Goal: Navigation & Orientation: Find specific page/section

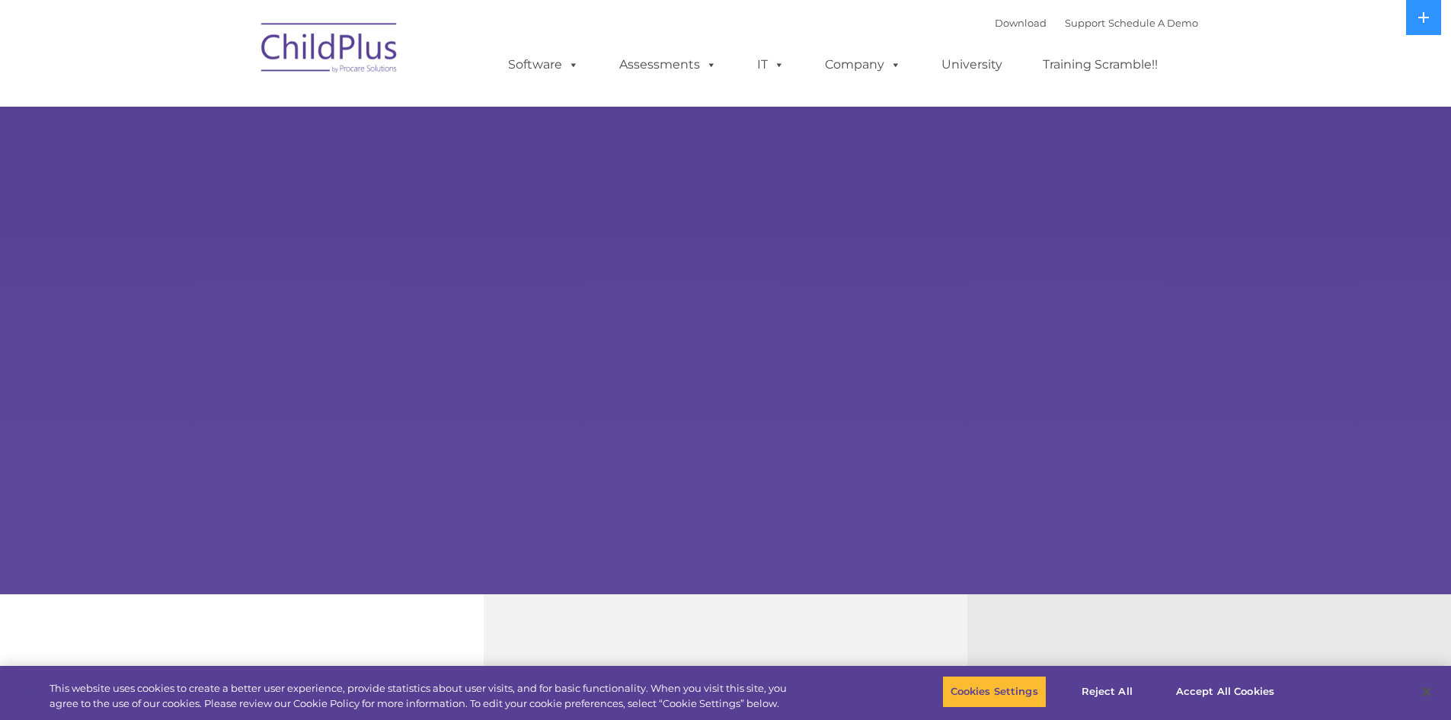
select select "MEDIUM"
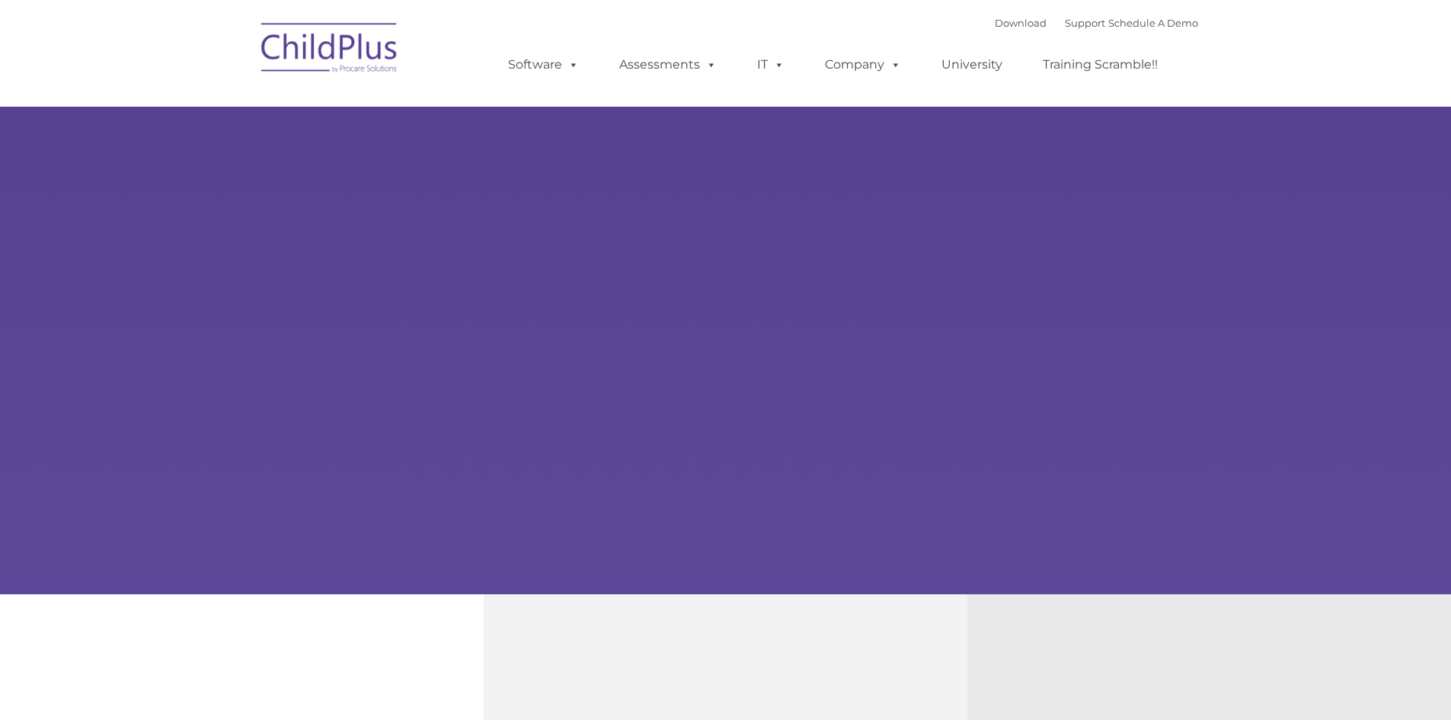
type input ""
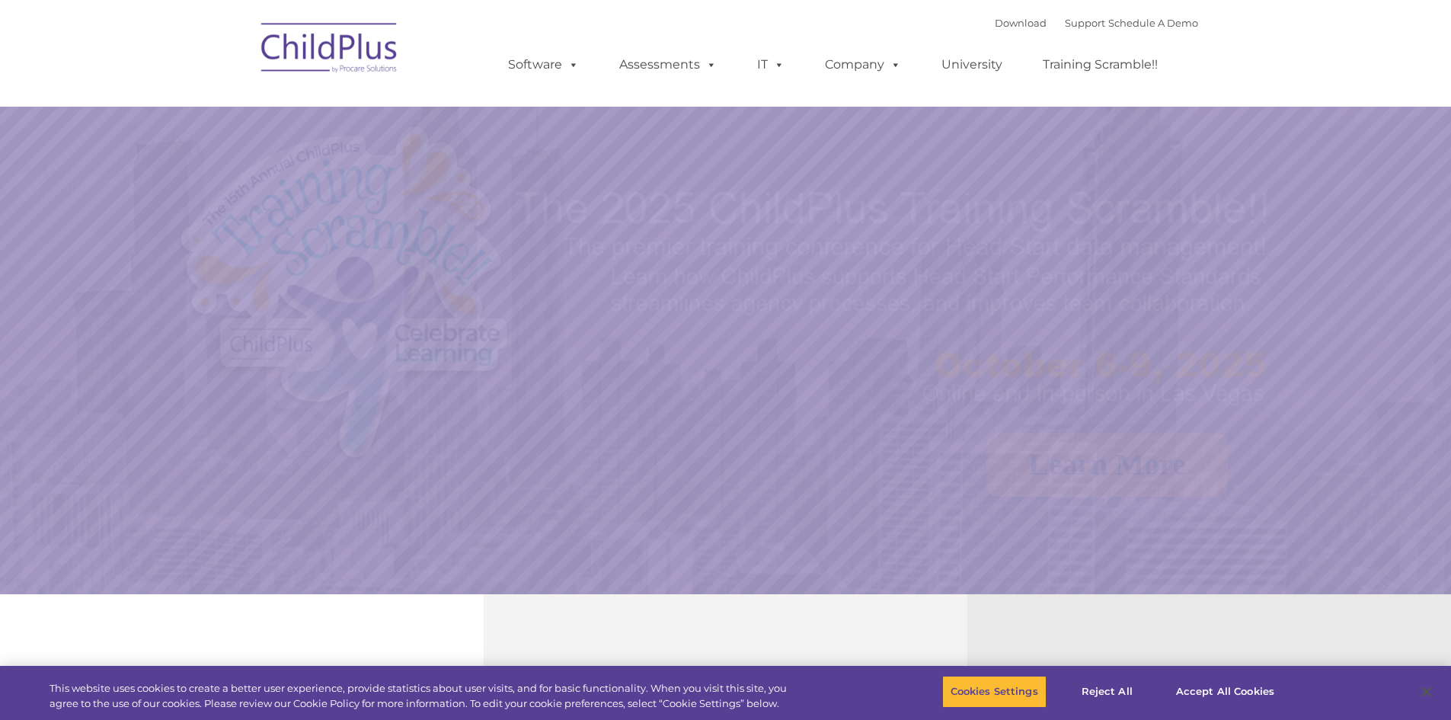
select select "MEDIUM"
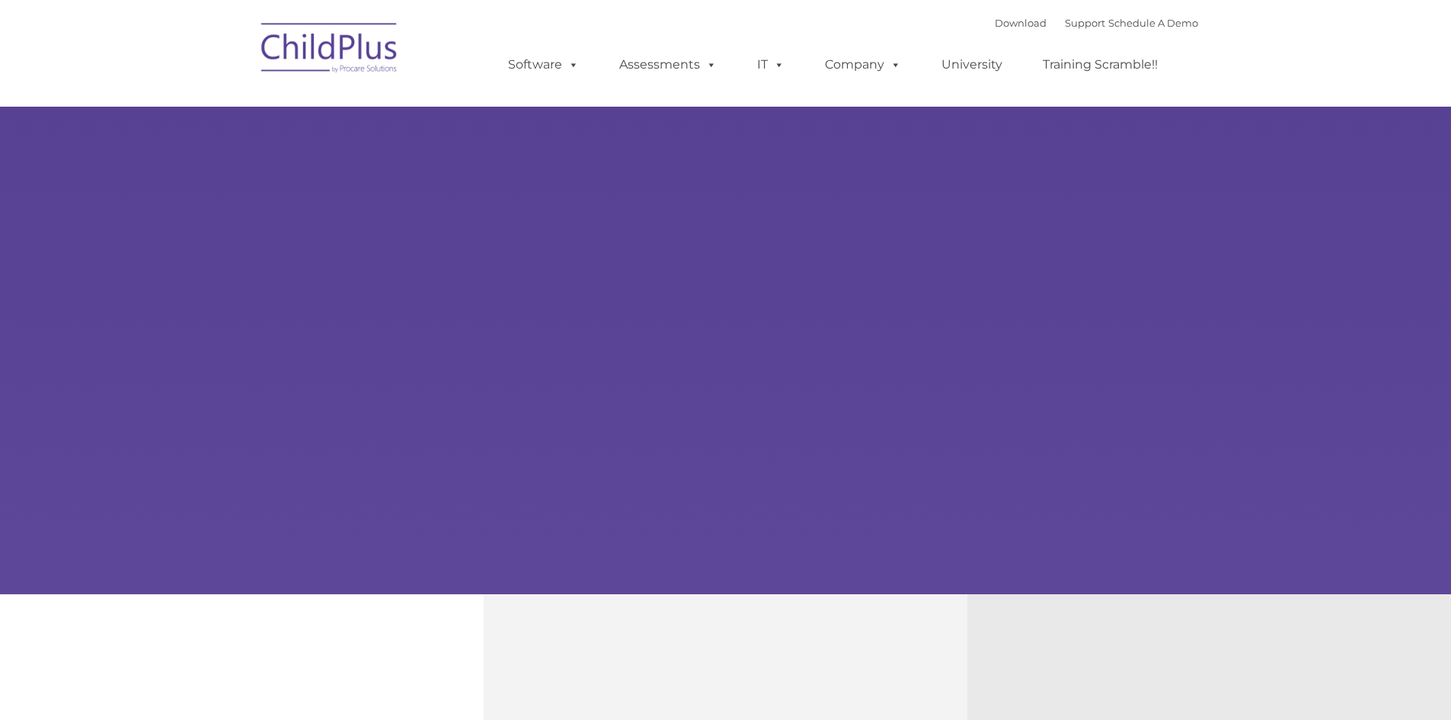
type input ""
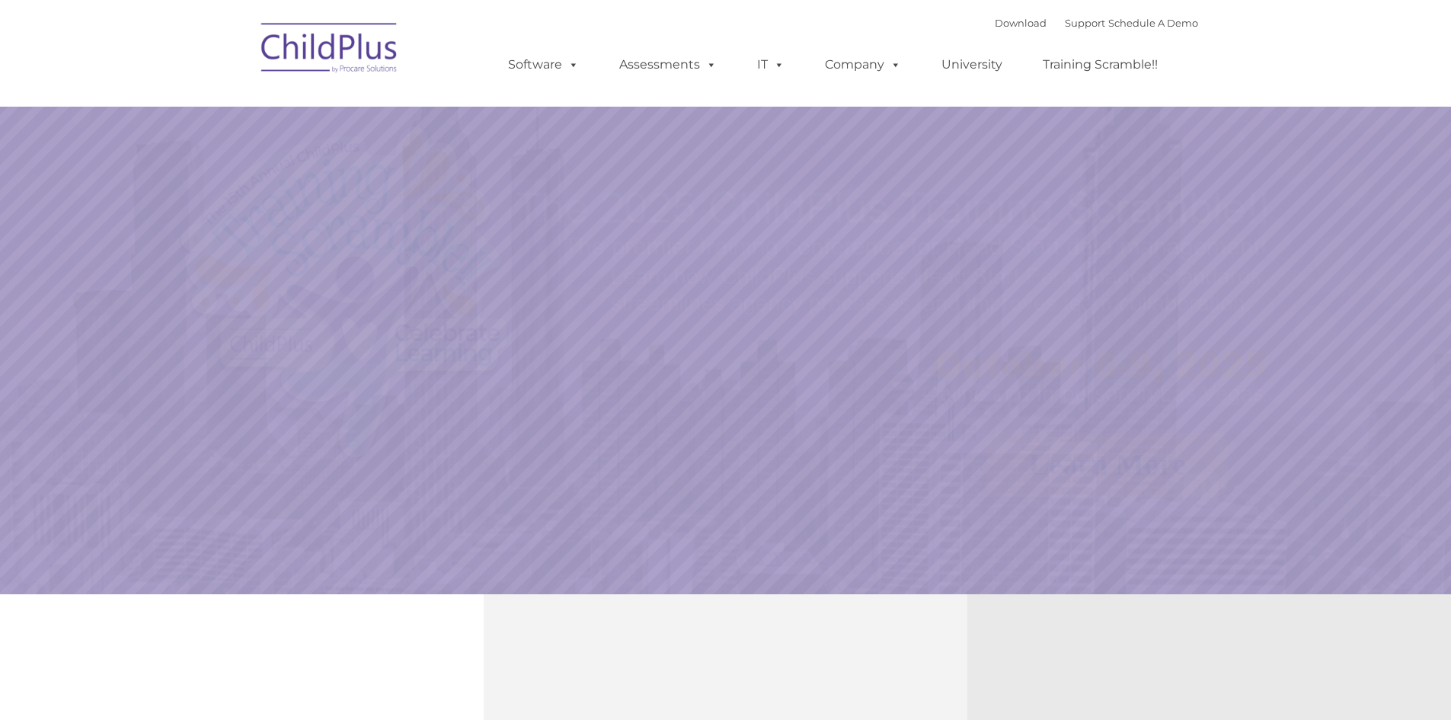
select select "MEDIUM"
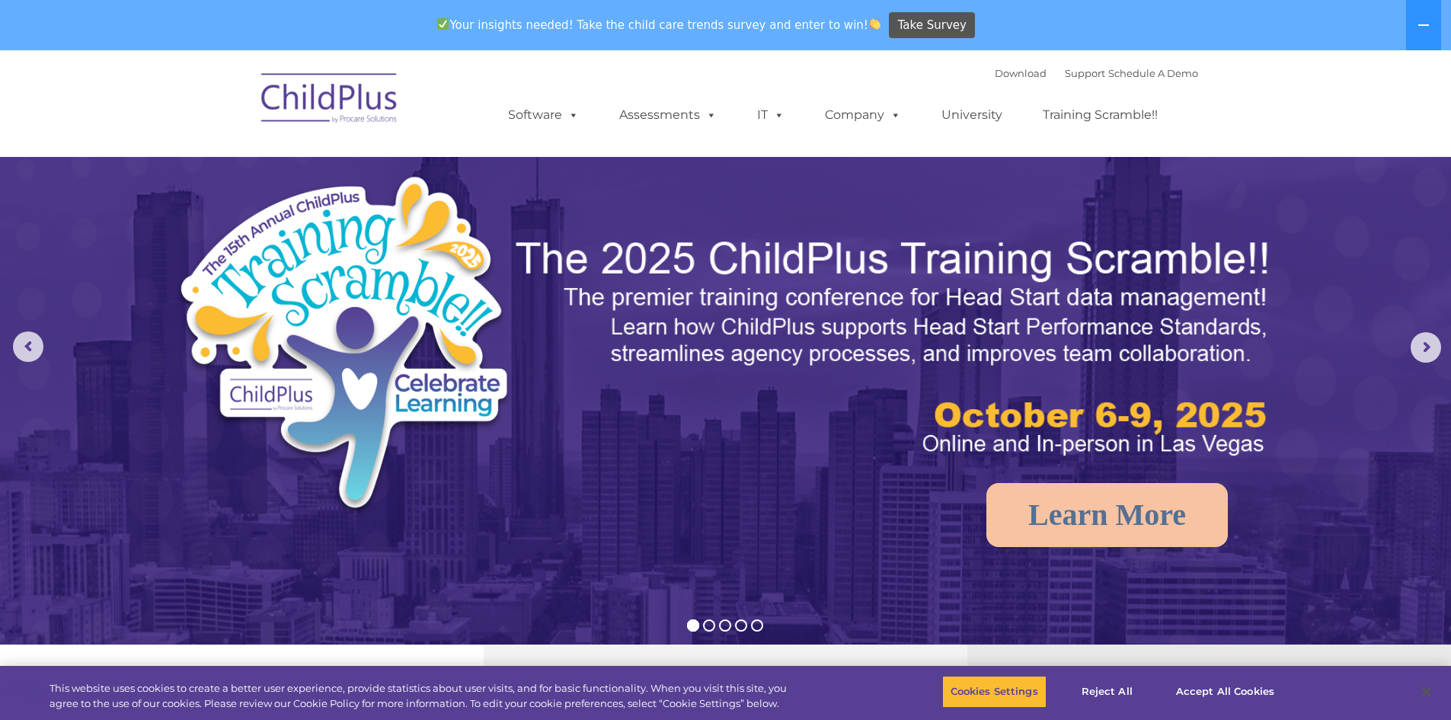
click at [335, 97] on img at bounding box center [330, 100] width 152 height 76
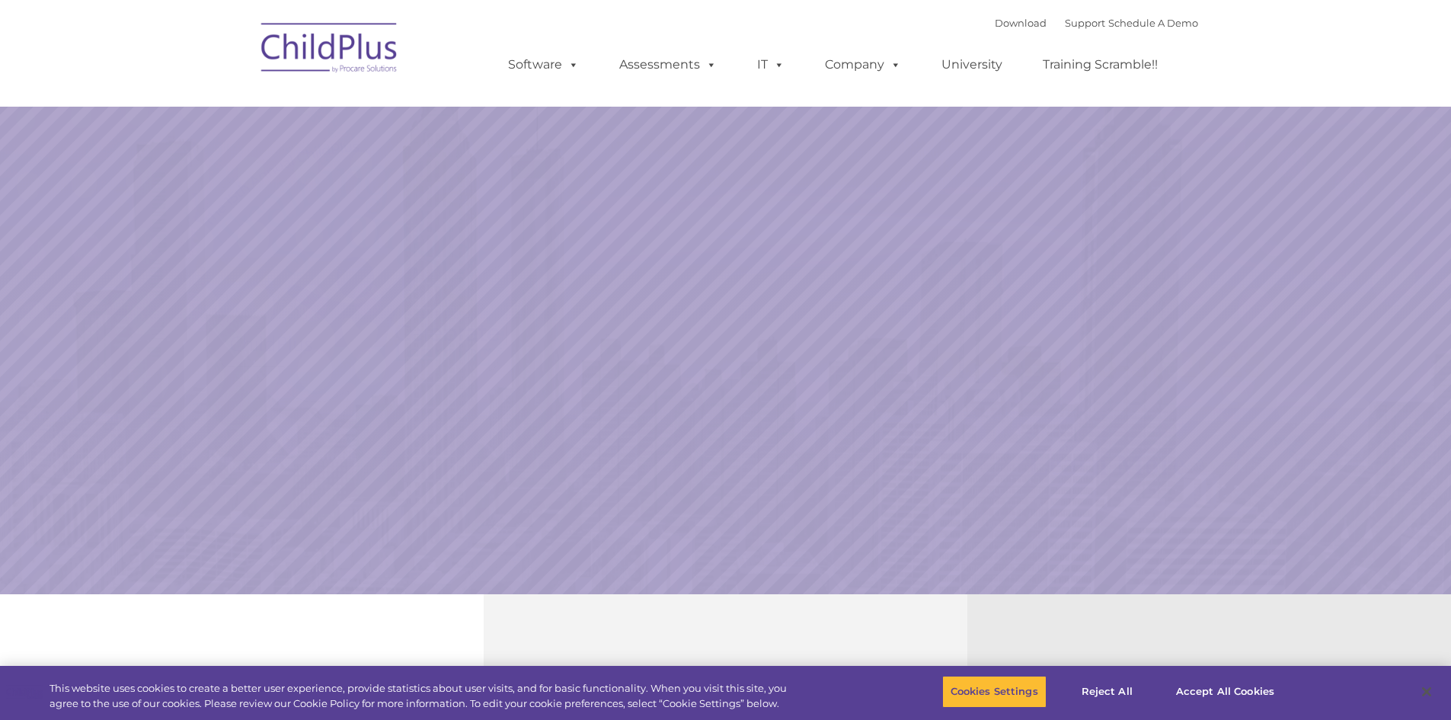
select select "MEDIUM"
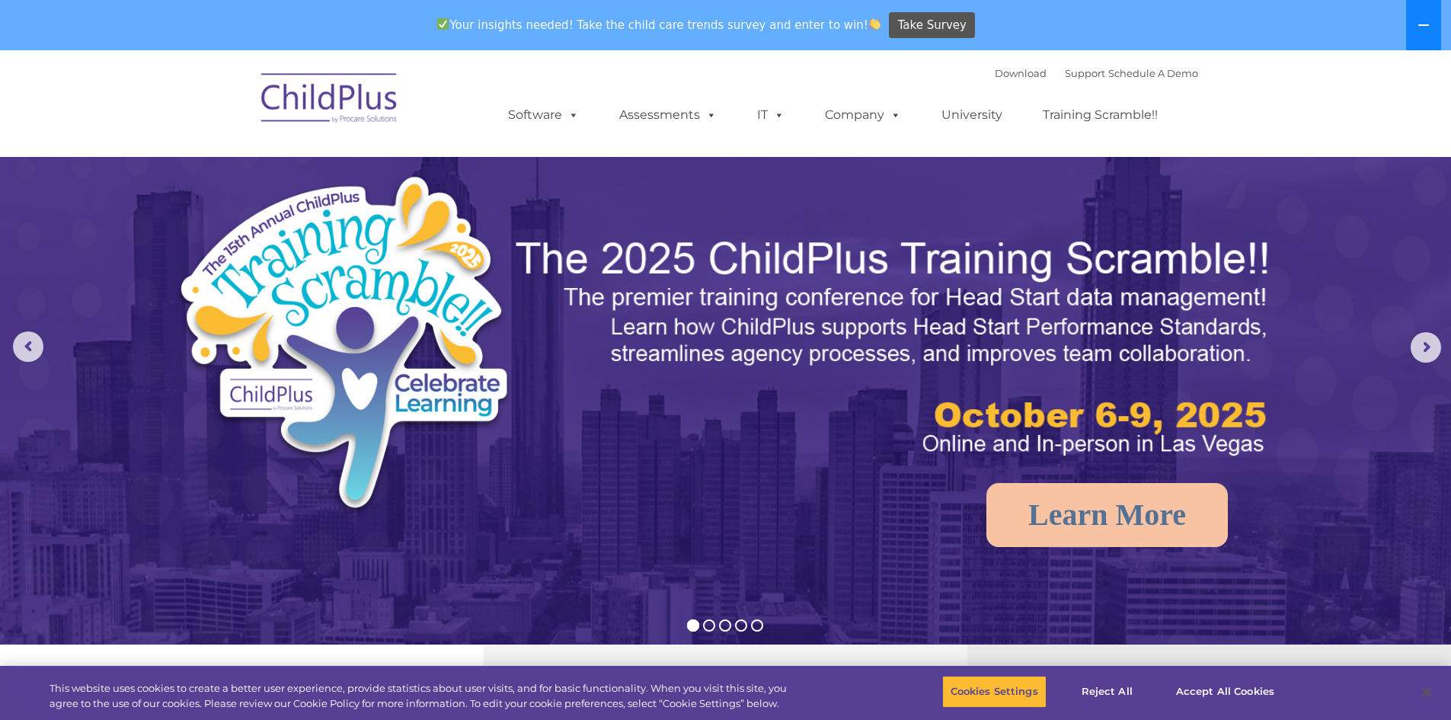
click at [1432, 37] on button at bounding box center [1423, 25] width 35 height 50
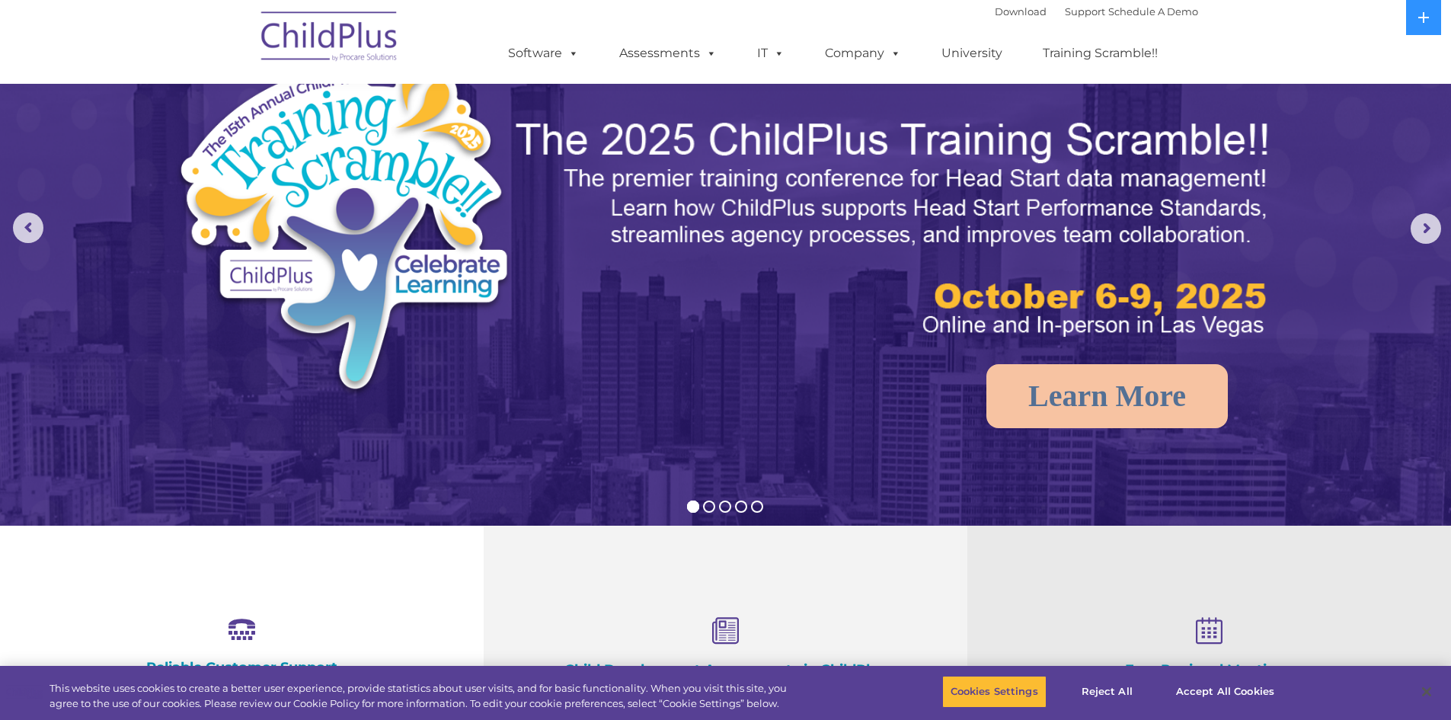
scroll to position [67, 0]
